Goal: Information Seeking & Learning: Learn about a topic

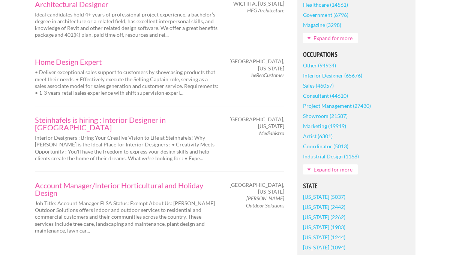
scroll to position [302, 0]
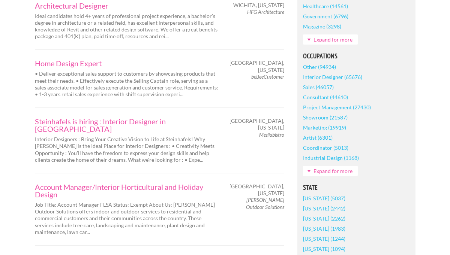
click at [337, 147] on link "Coordinator (5013)" at bounding box center [325, 148] width 45 height 10
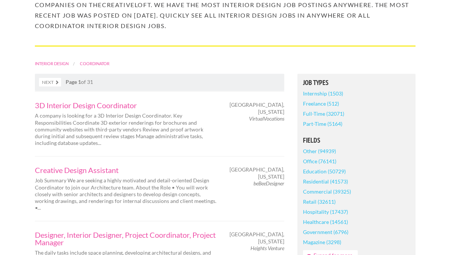
scroll to position [110, 0]
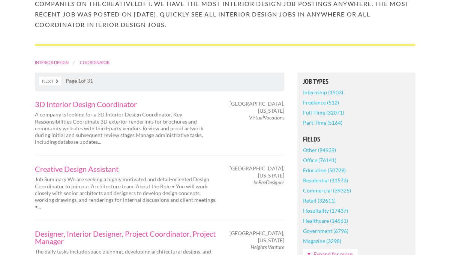
click at [319, 114] on link "Full-Time (32071)" at bounding box center [323, 113] width 41 height 10
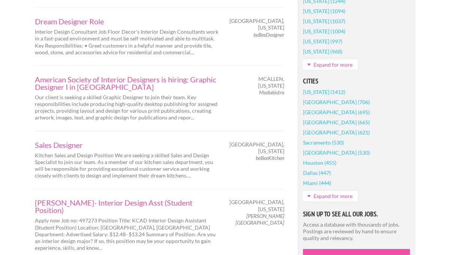
scroll to position [563, 0]
click at [330, 133] on link "[GEOGRAPHIC_DATA] (621)" at bounding box center [336, 133] width 67 height 10
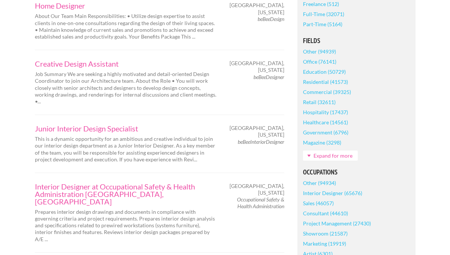
scroll to position [219, 0]
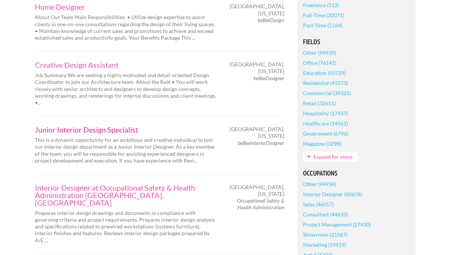
click at [115, 126] on link "Junior Interior Design Specialist" at bounding box center [127, 130] width 184 height 8
